Goal: Information Seeking & Learning: Get advice/opinions

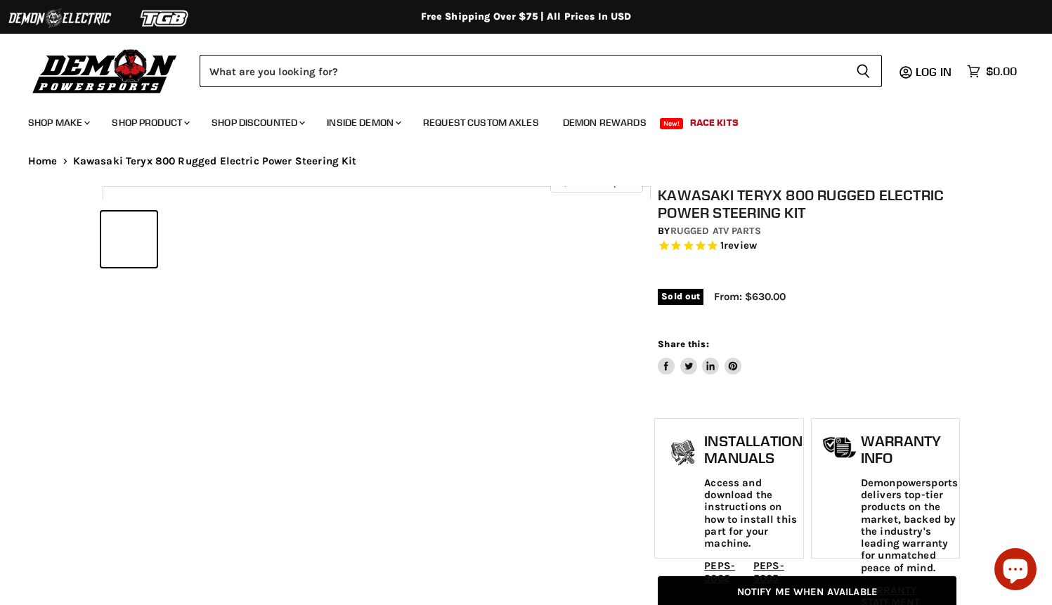
select select "******"
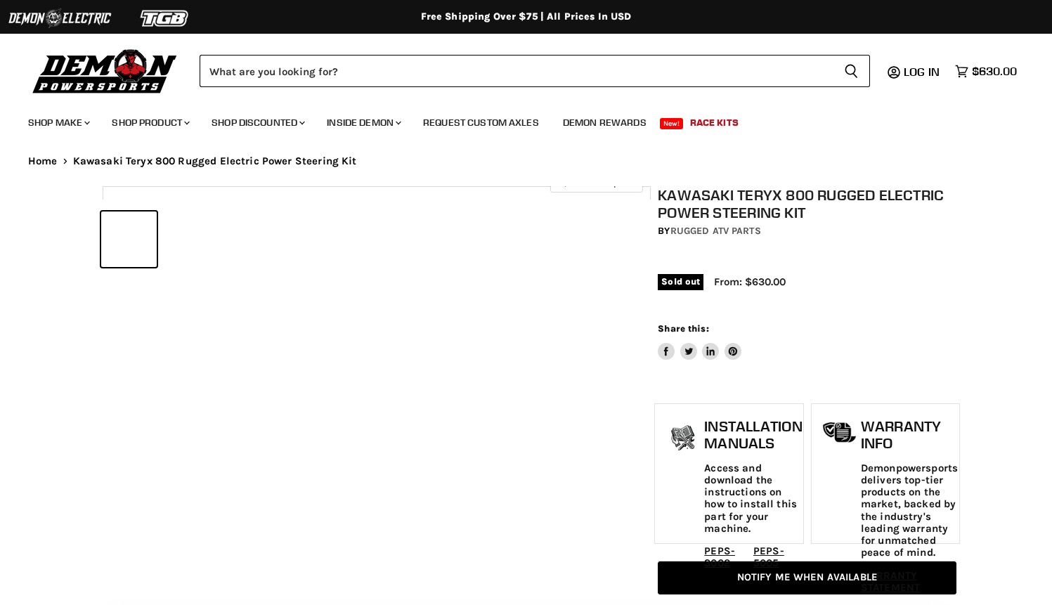
select select "******"
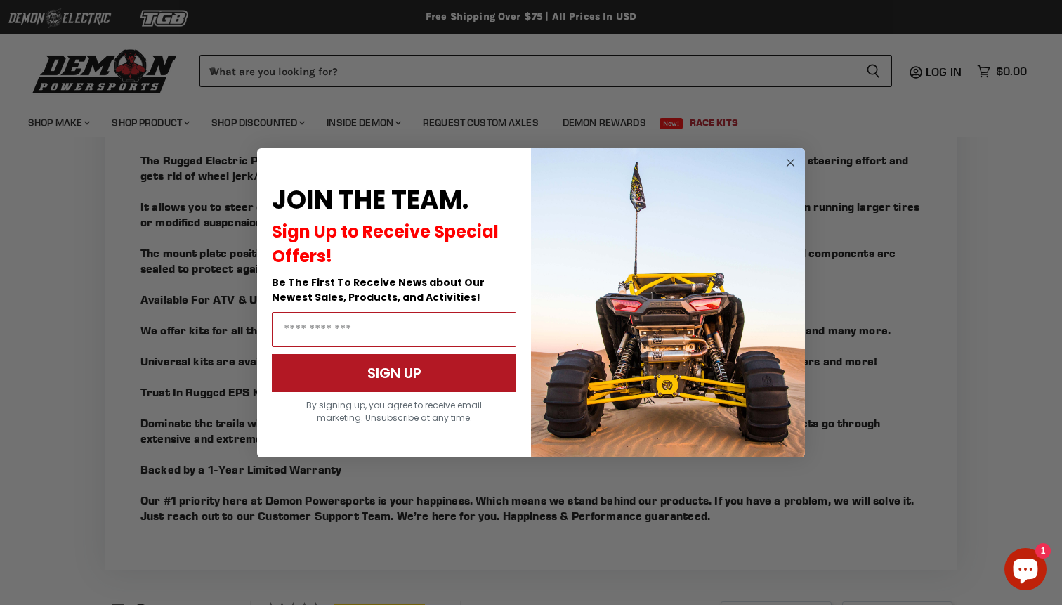
scroll to position [1210, 0]
